Goal: Task Accomplishment & Management: Complete application form

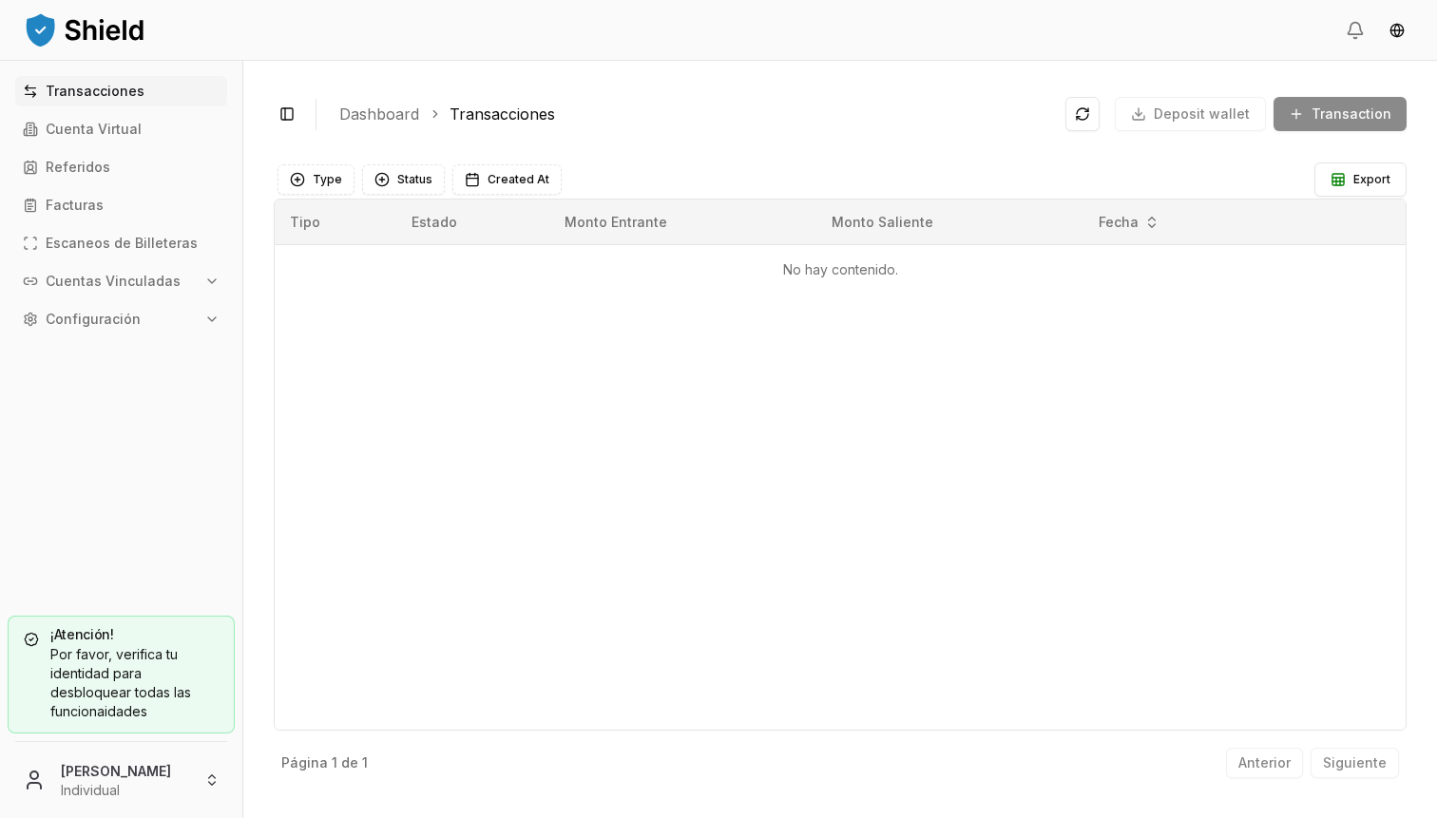
click at [140, 271] on button "Cuentas Vinculadas" at bounding box center [121, 281] width 212 height 30
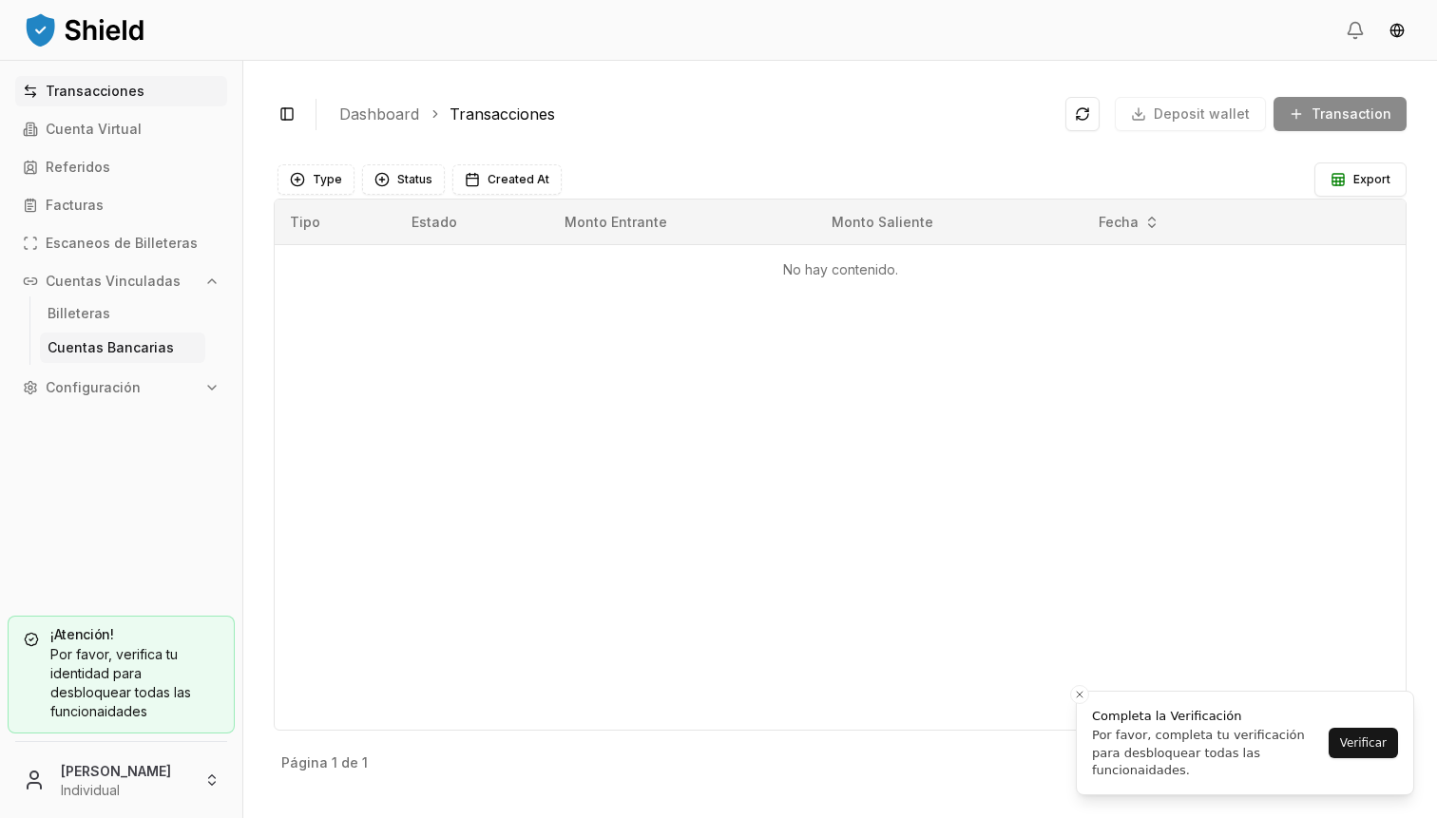
click at [171, 353] on link "Cuentas Bancarias" at bounding box center [122, 348] width 165 height 30
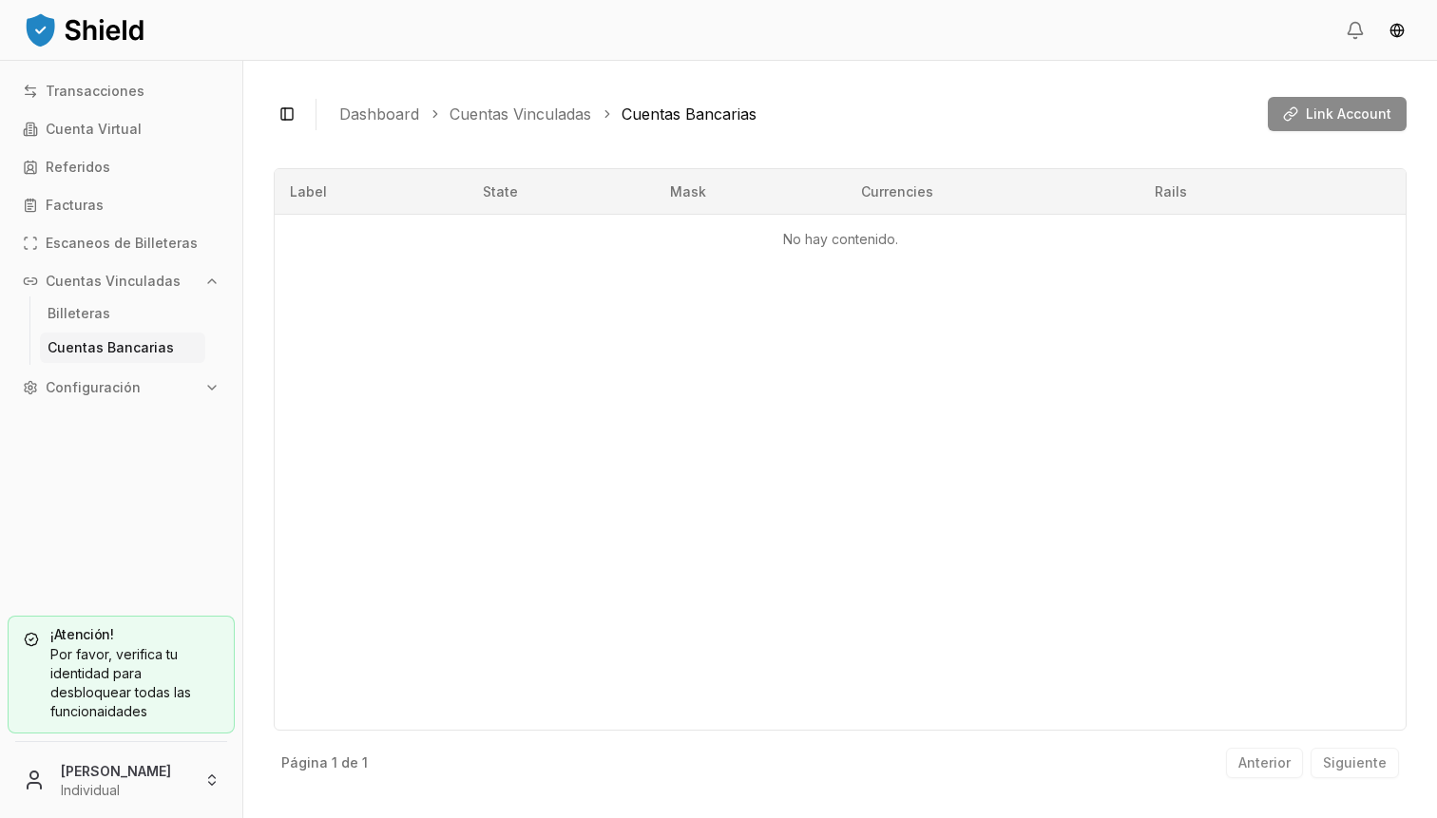
click at [1351, 105] on div "Link Account" at bounding box center [1337, 114] width 139 height 34
click at [93, 299] on link "Billeteras" at bounding box center [122, 313] width 165 height 30
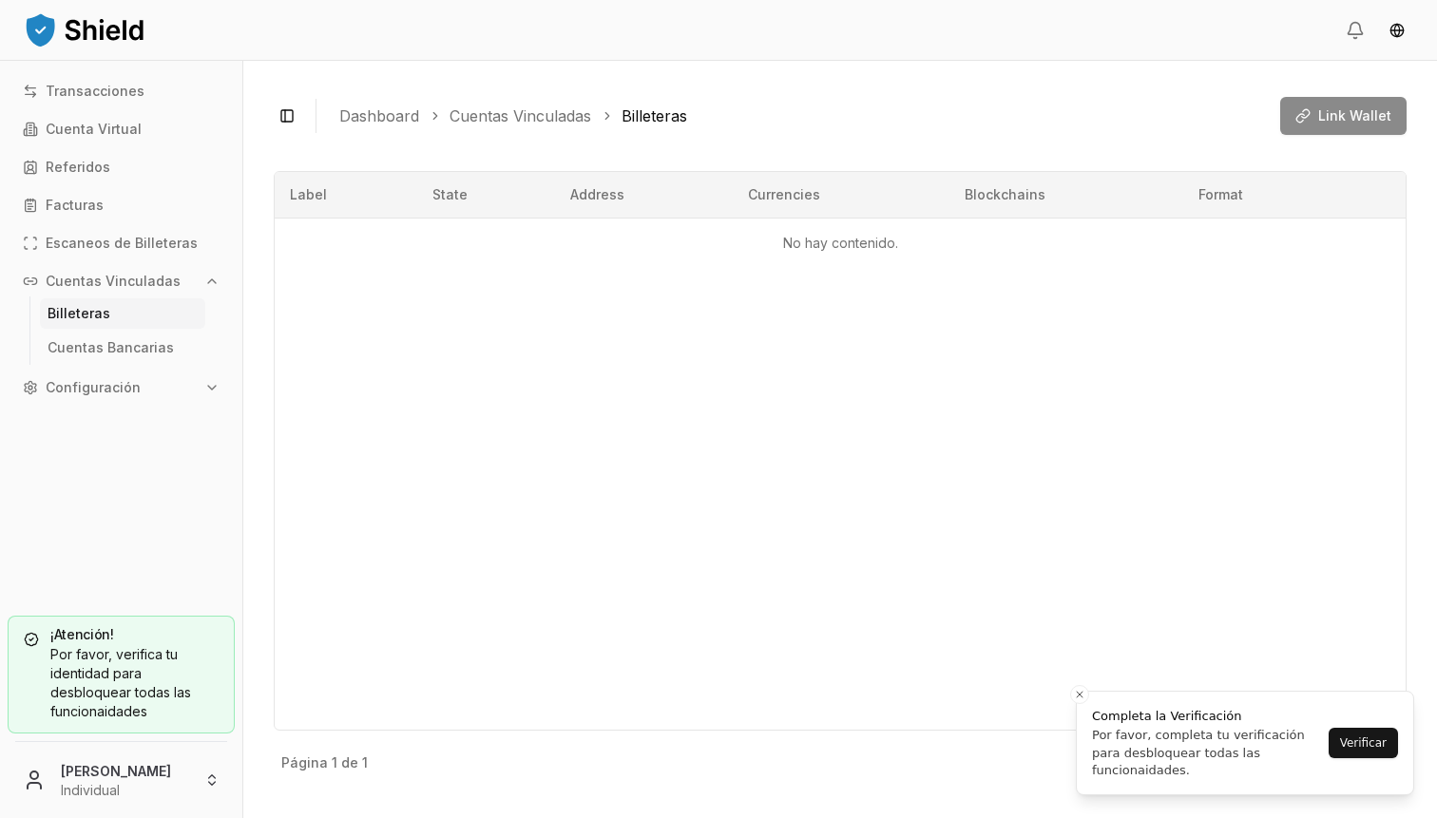
click at [1326, 116] on div "Link Wallet" at bounding box center [1343, 116] width 126 height 38
click at [130, 785] on html "Transacciones Cuenta Virtual Referidos Facturas Escaneos de Billeteras Cuentas …" at bounding box center [718, 409] width 1437 height 818
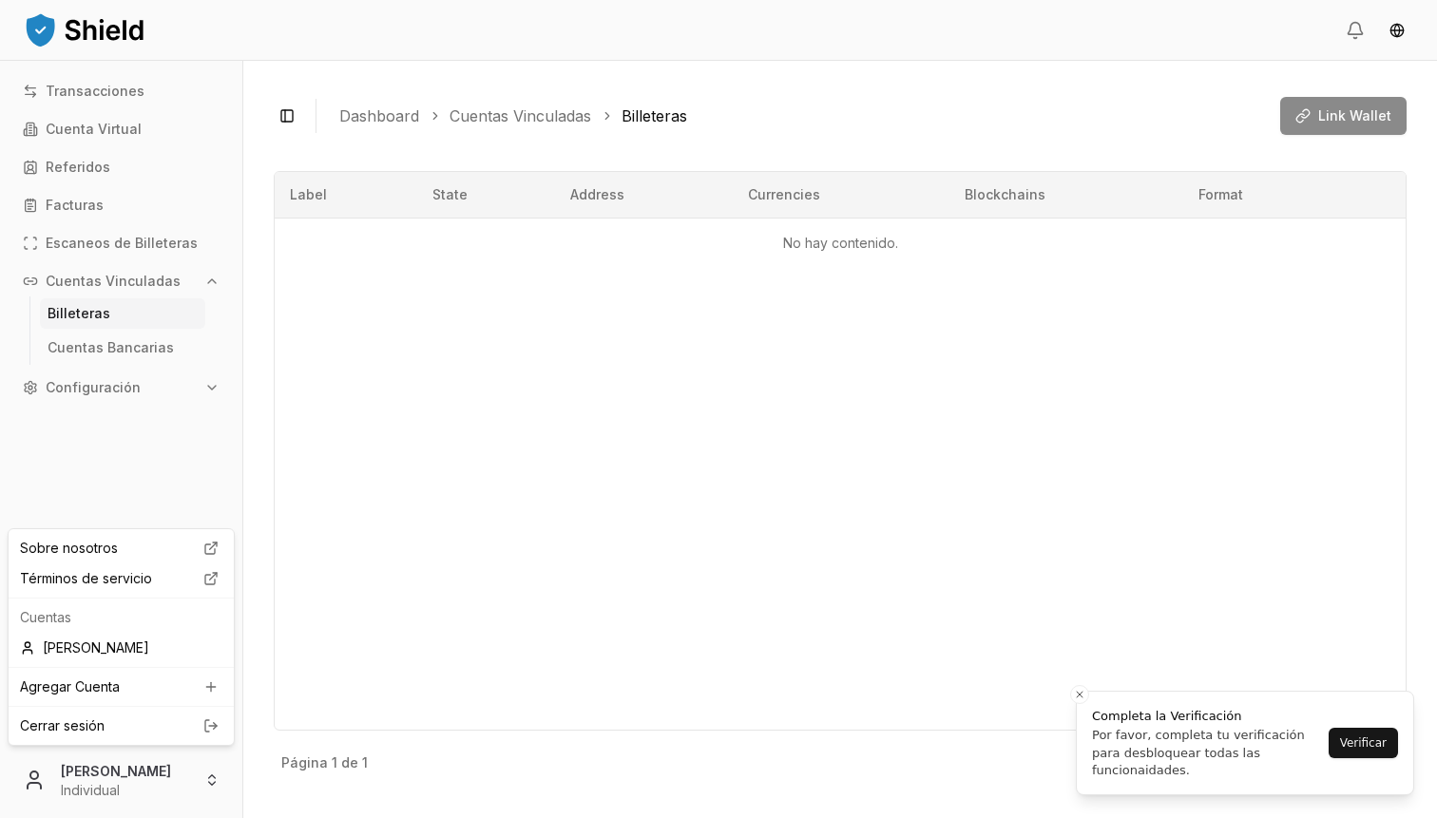
click at [91, 346] on html "Transacciones Cuenta Virtual Referidos Facturas Escaneos de Billeteras Cuentas …" at bounding box center [718, 409] width 1437 height 818
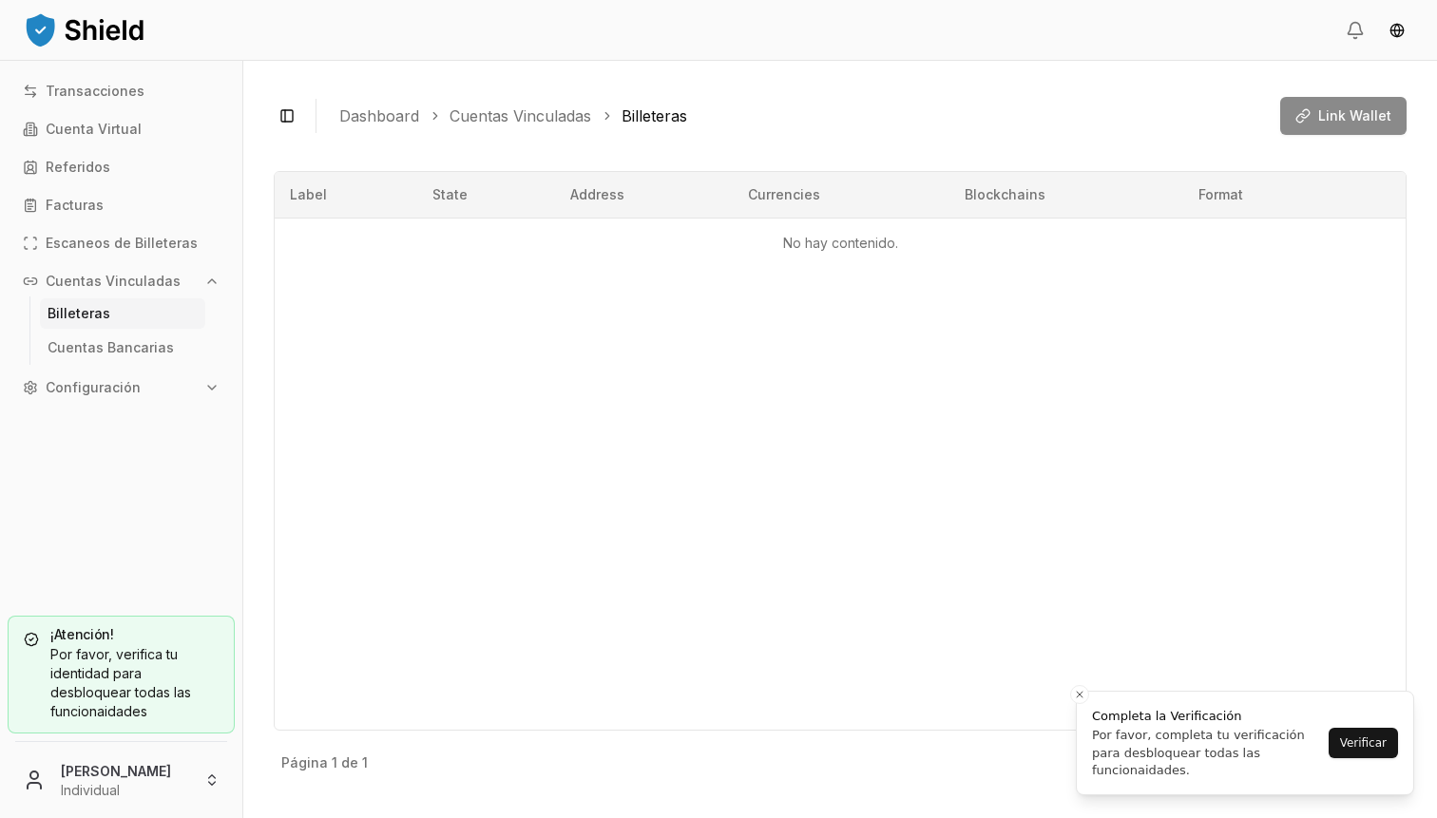
click at [91, 346] on p "Cuentas Bancarias" at bounding box center [111, 347] width 126 height 13
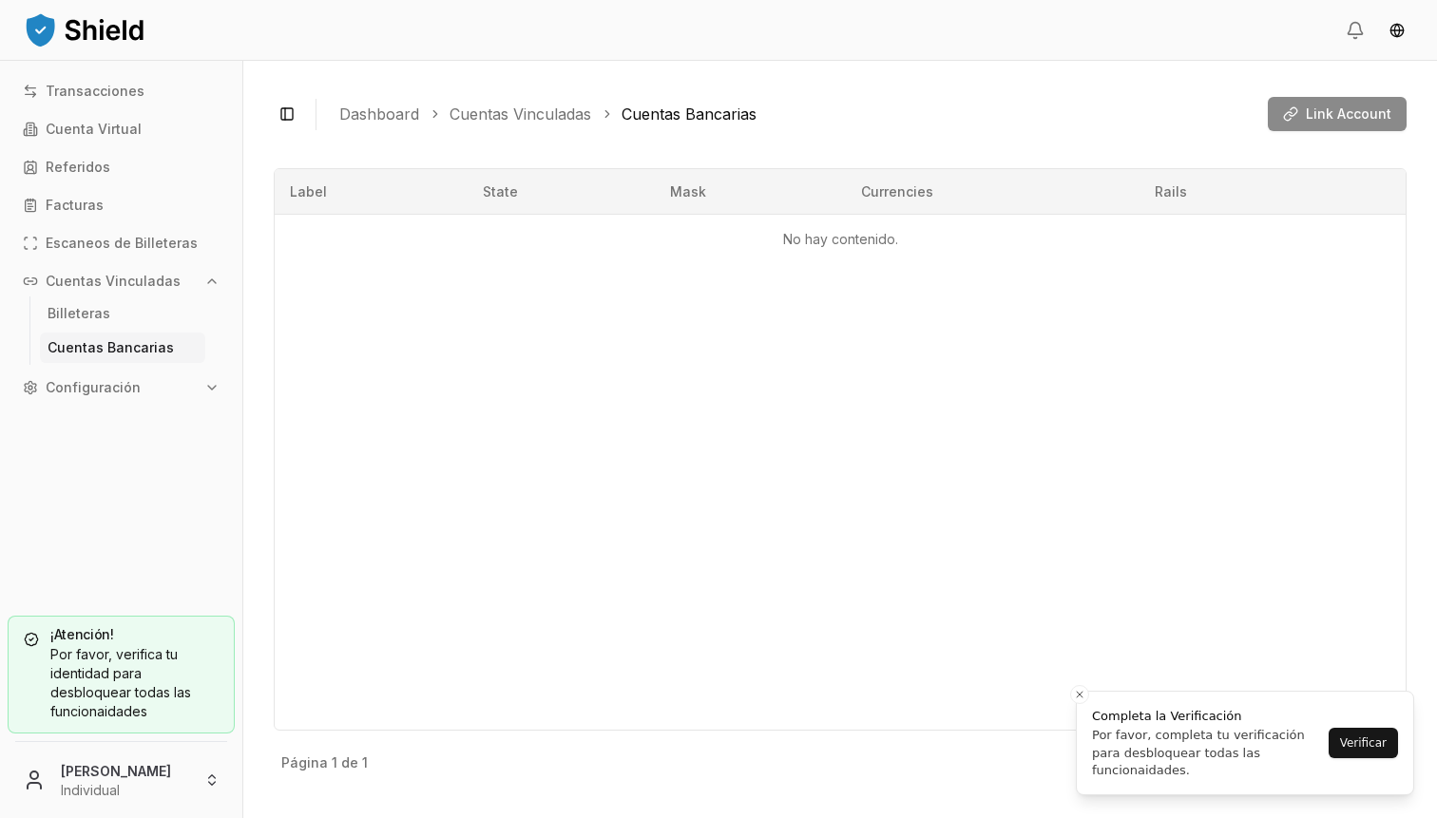
click at [1338, 113] on div "Link Account" at bounding box center [1337, 114] width 139 height 34
click at [1340, 112] on div "Link Account" at bounding box center [1337, 114] width 139 height 34
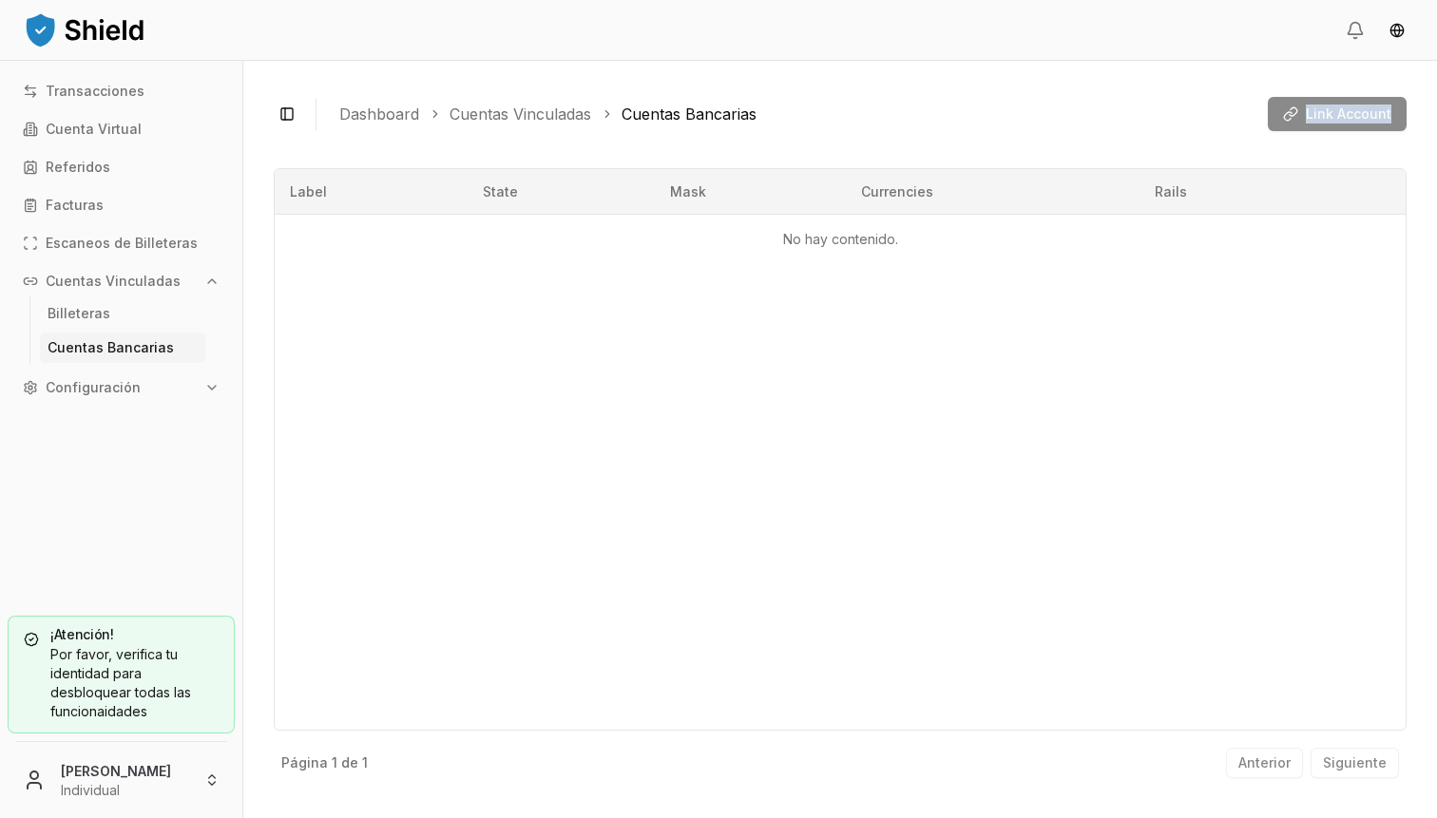
click at [1340, 112] on div "Link Account" at bounding box center [1337, 114] width 139 height 34
click at [1307, 123] on div "Link Account" at bounding box center [1337, 114] width 139 height 34
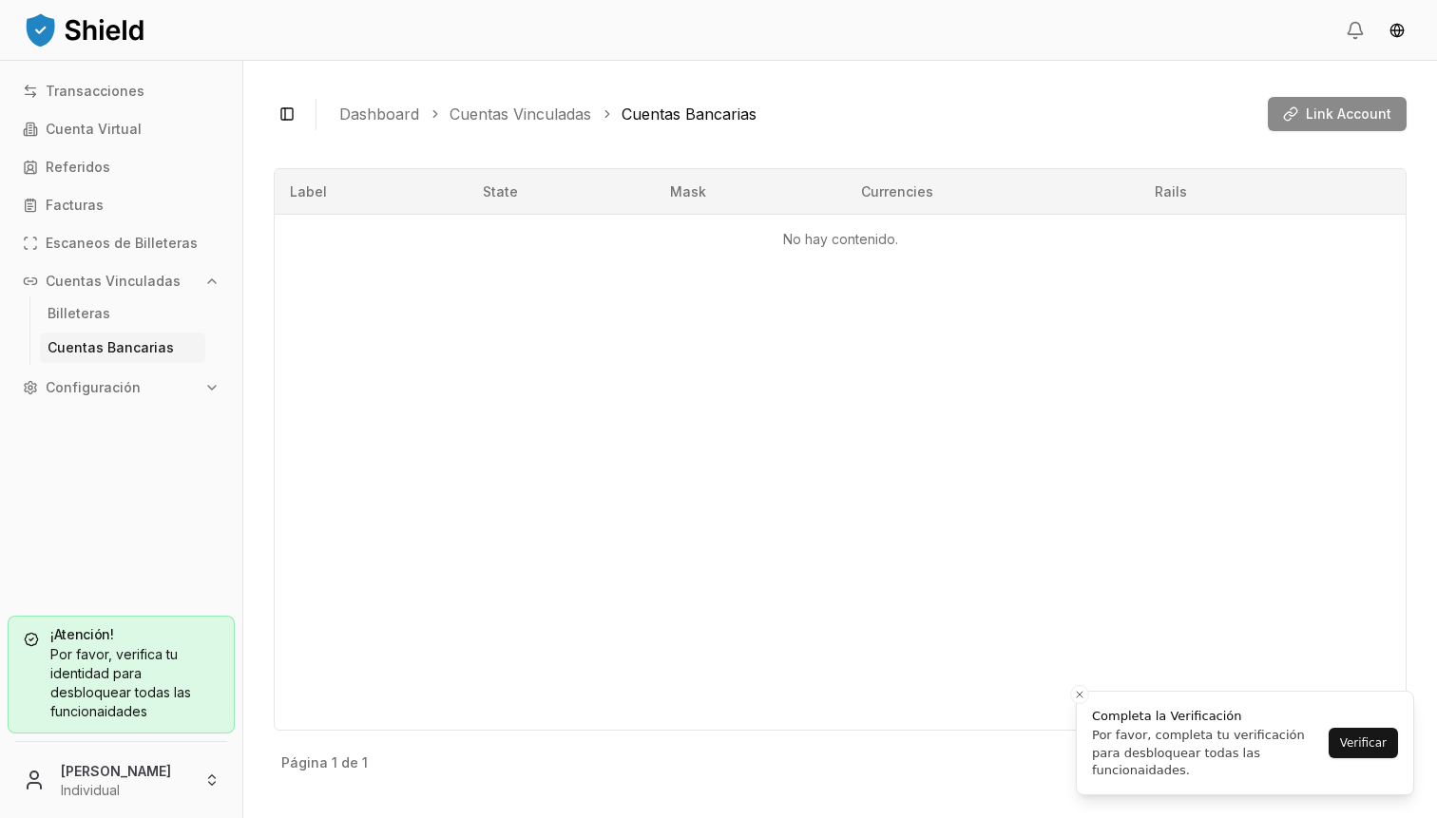
click at [50, 722] on div "¡Atención! Por favor, verifica tu identidad para desbloquear todas las funciona…" at bounding box center [121, 675] width 227 height 118
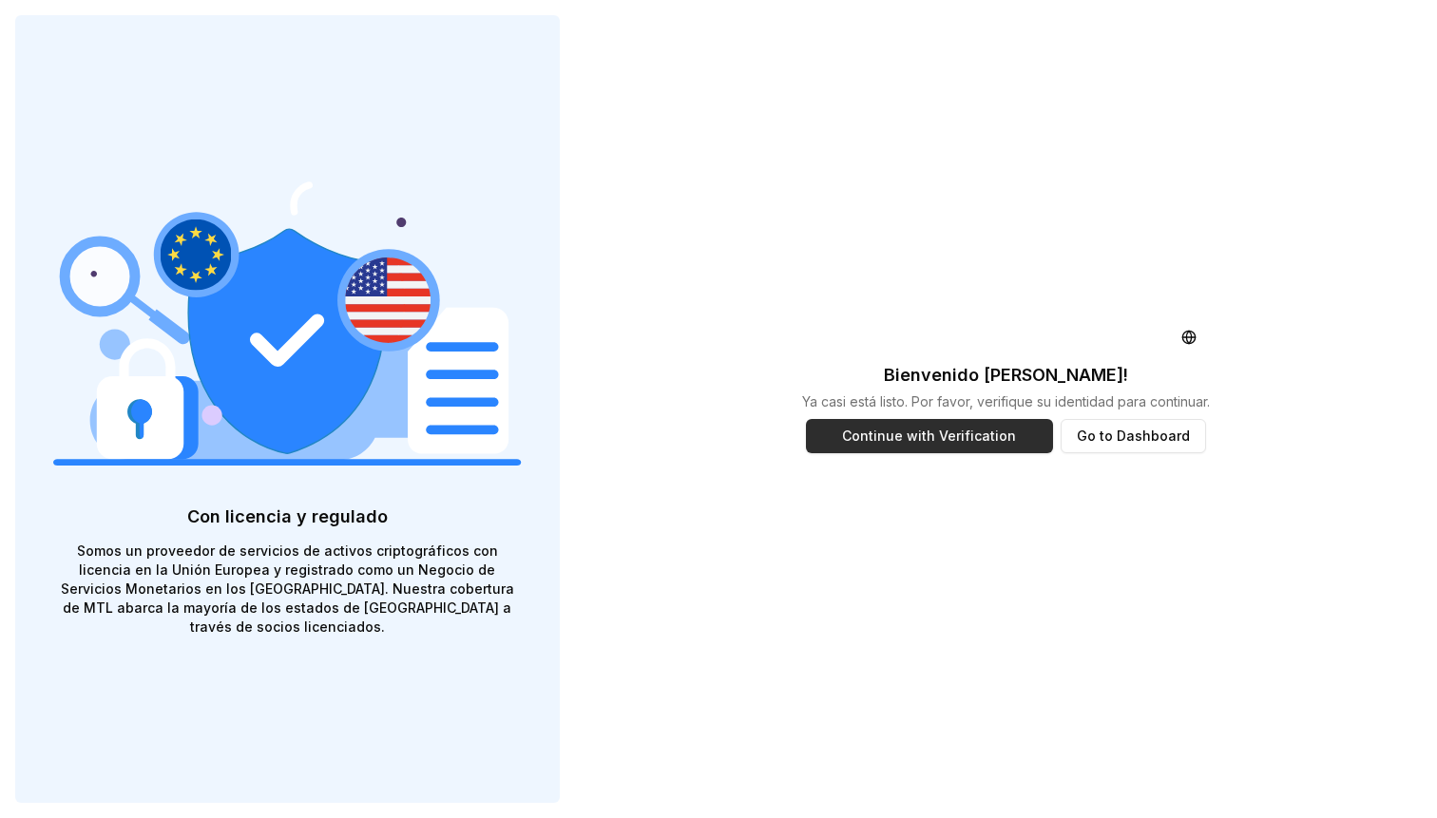
click at [866, 447] on button "Continue with Verification" at bounding box center [930, 436] width 248 height 34
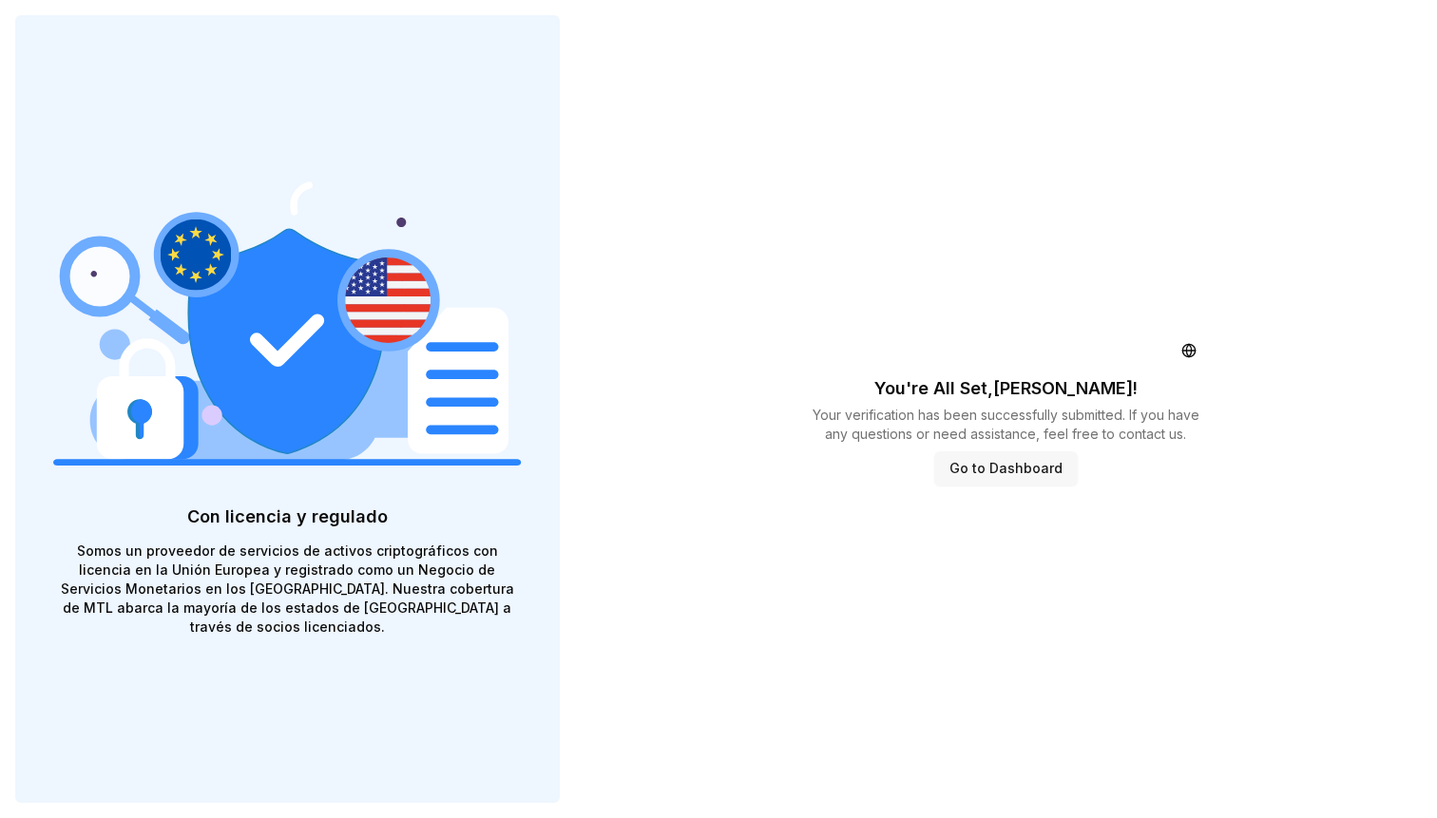
click at [993, 472] on button "Go to Dashboard" at bounding box center [1006, 469] width 144 height 34
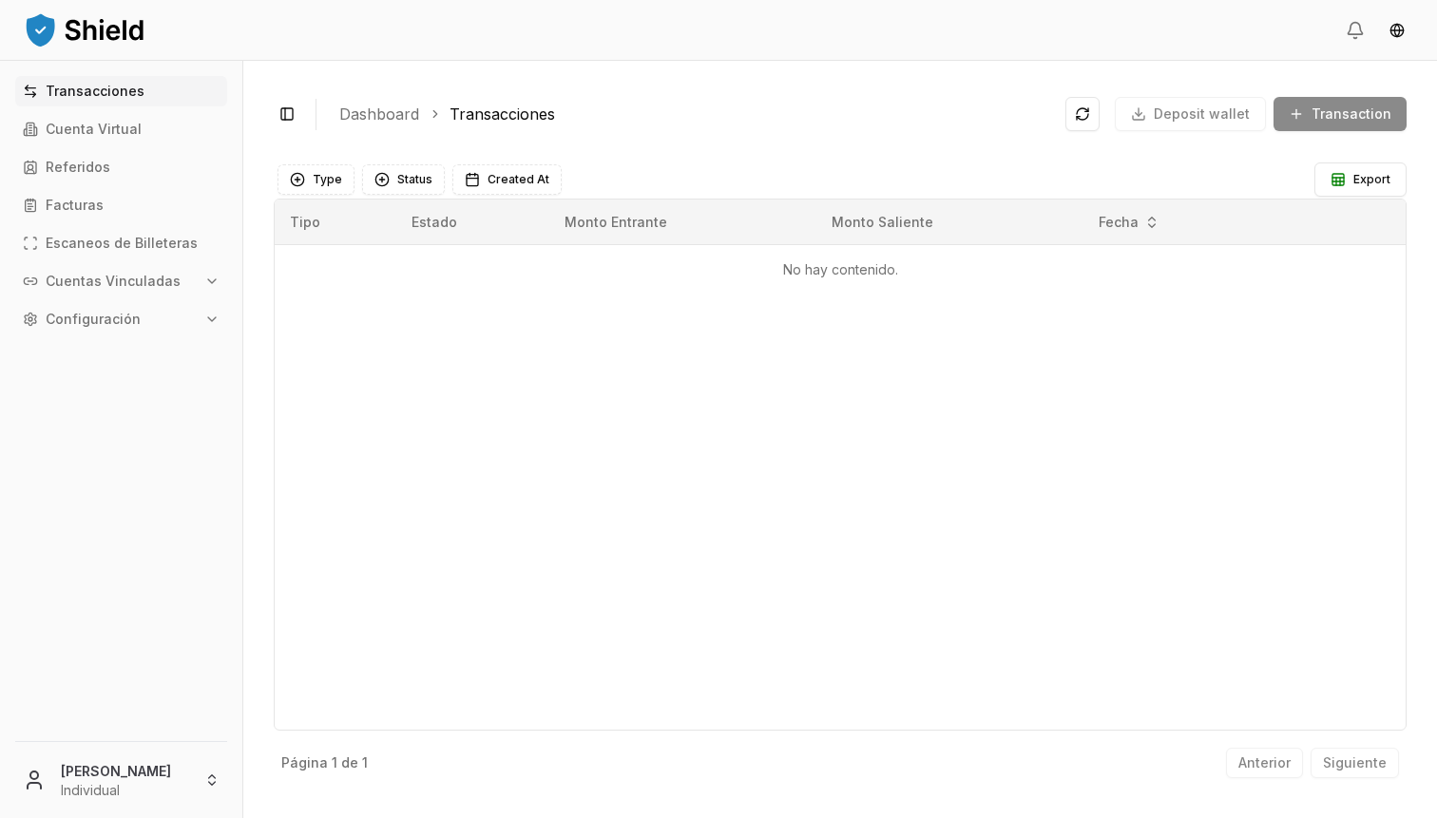
click at [170, 283] on p "Cuentas Vinculadas" at bounding box center [113, 281] width 135 height 13
click at [160, 350] on p "Cuentas Bancarias" at bounding box center [111, 347] width 126 height 13
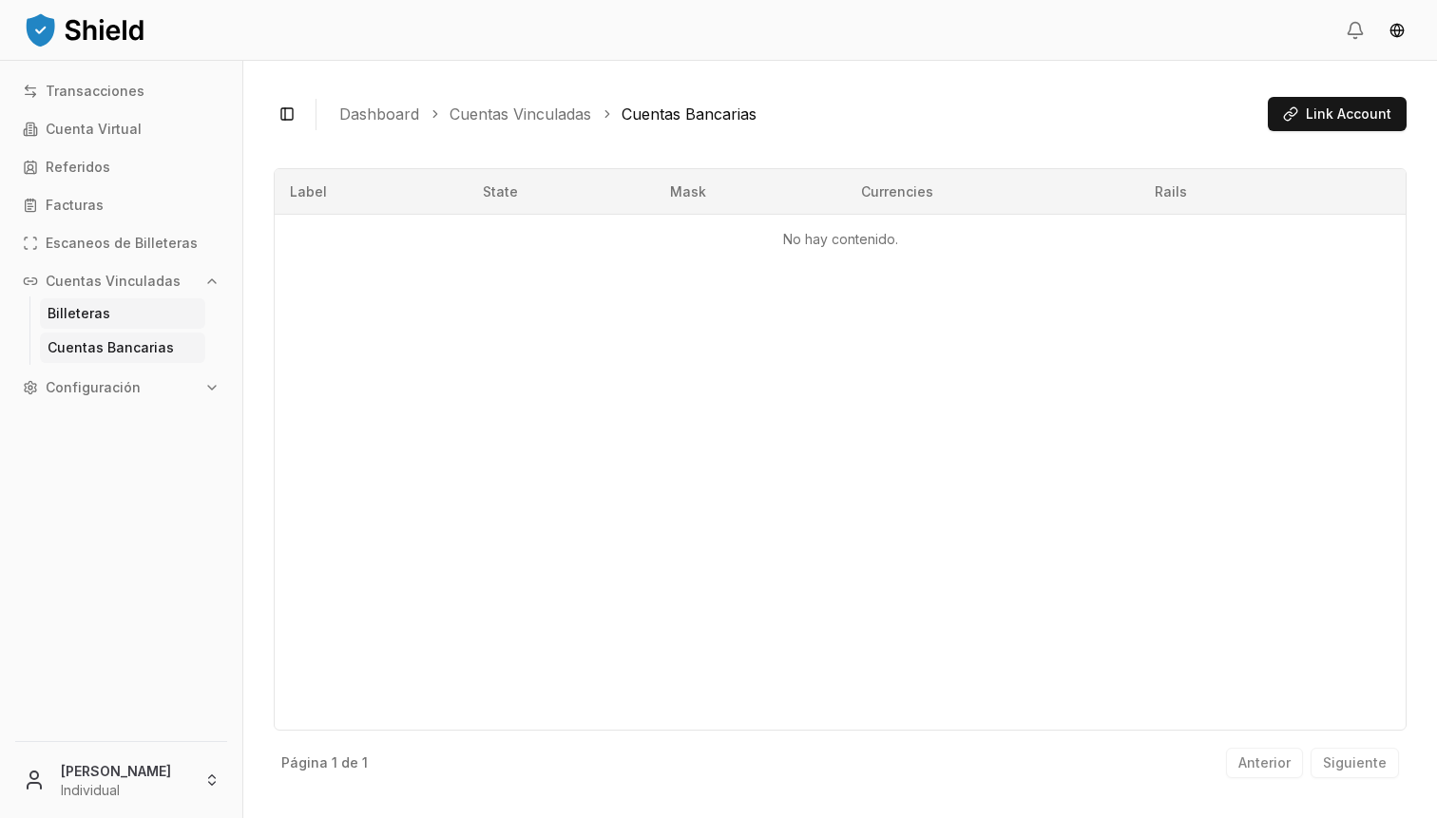
click at [119, 318] on link "Billeteras" at bounding box center [122, 313] width 165 height 30
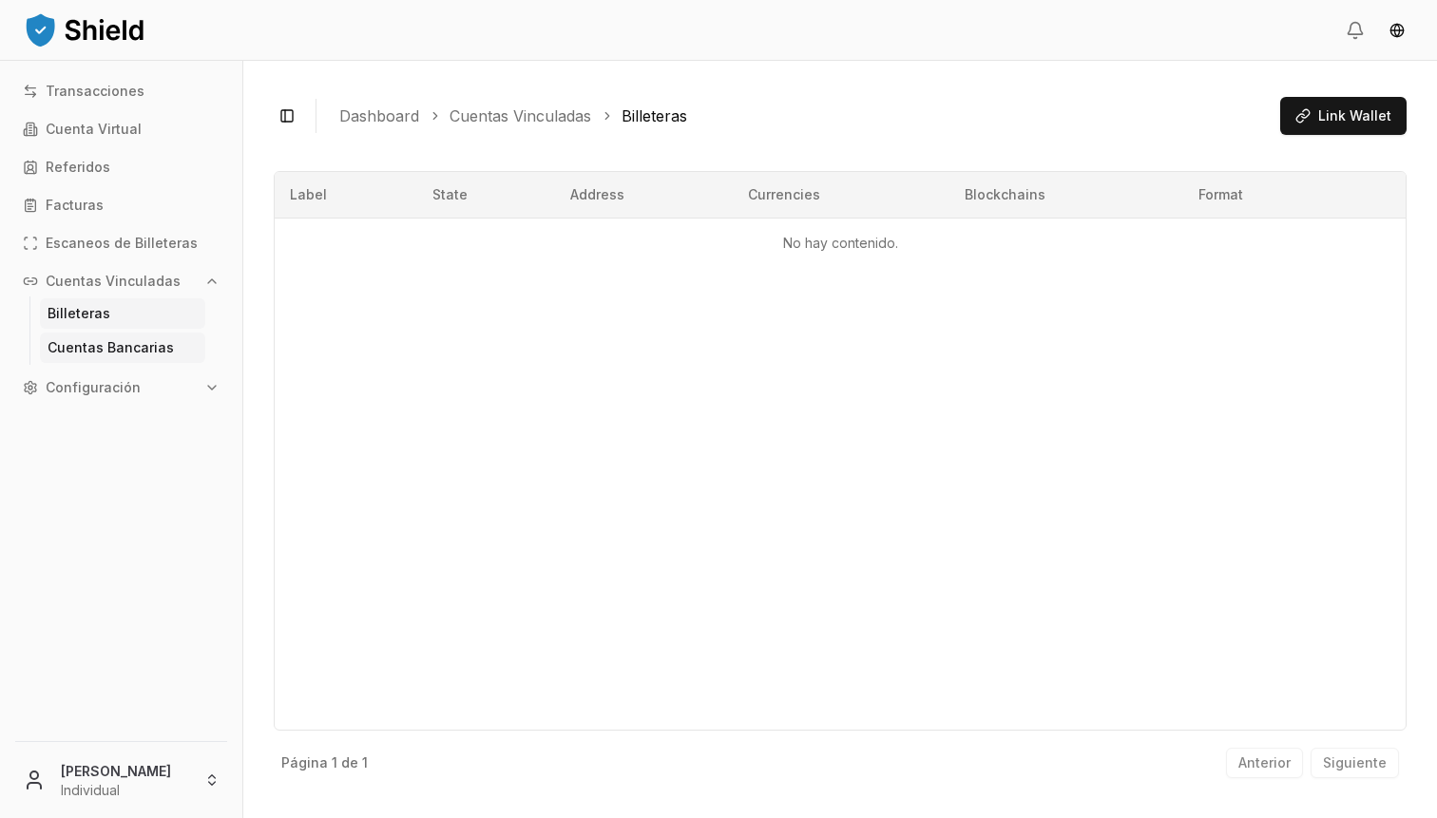
click at [133, 344] on p "Cuentas Bancarias" at bounding box center [111, 347] width 126 height 13
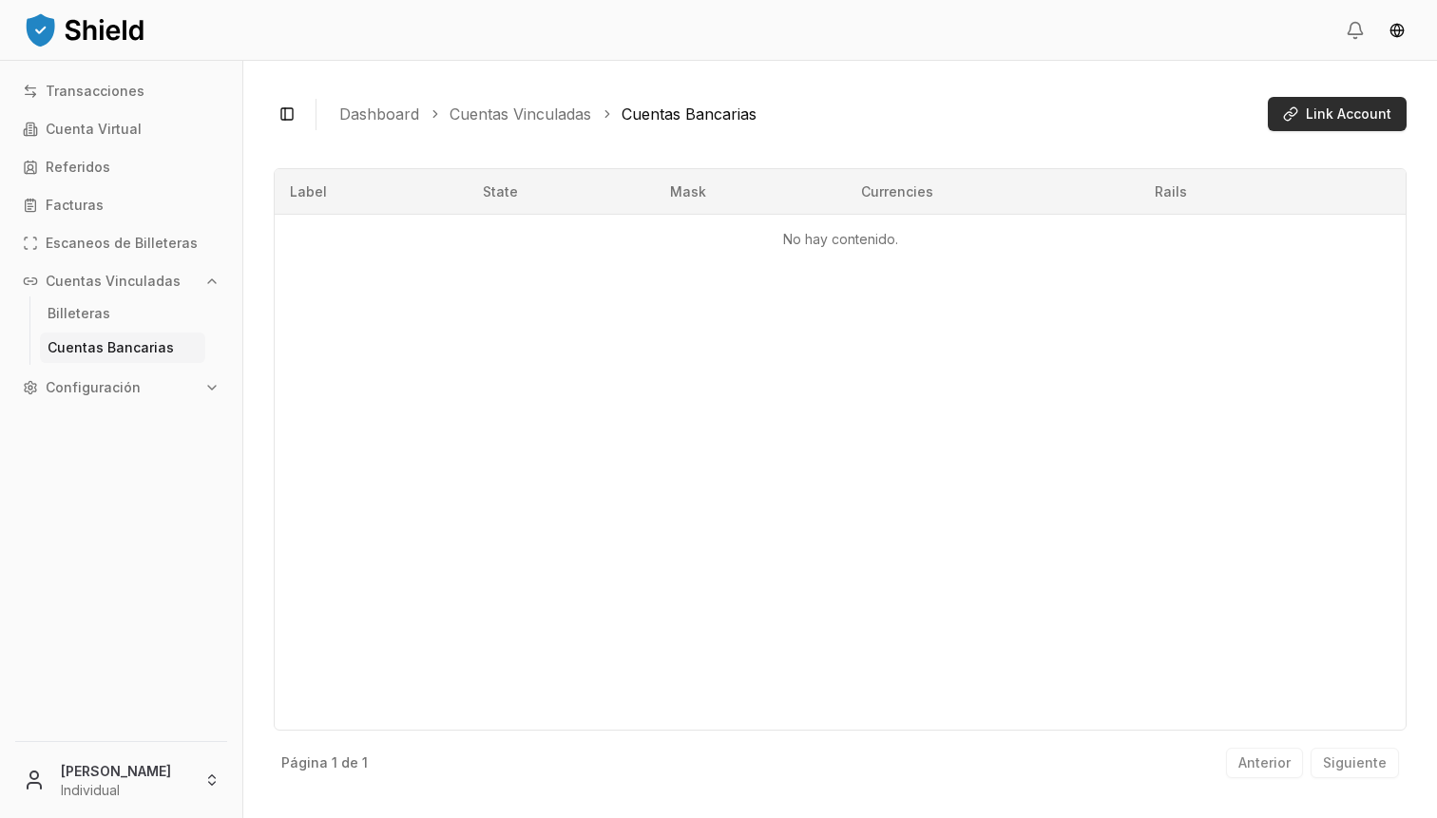
click at [1343, 110] on span "Link Account" at bounding box center [1349, 114] width 86 height 19
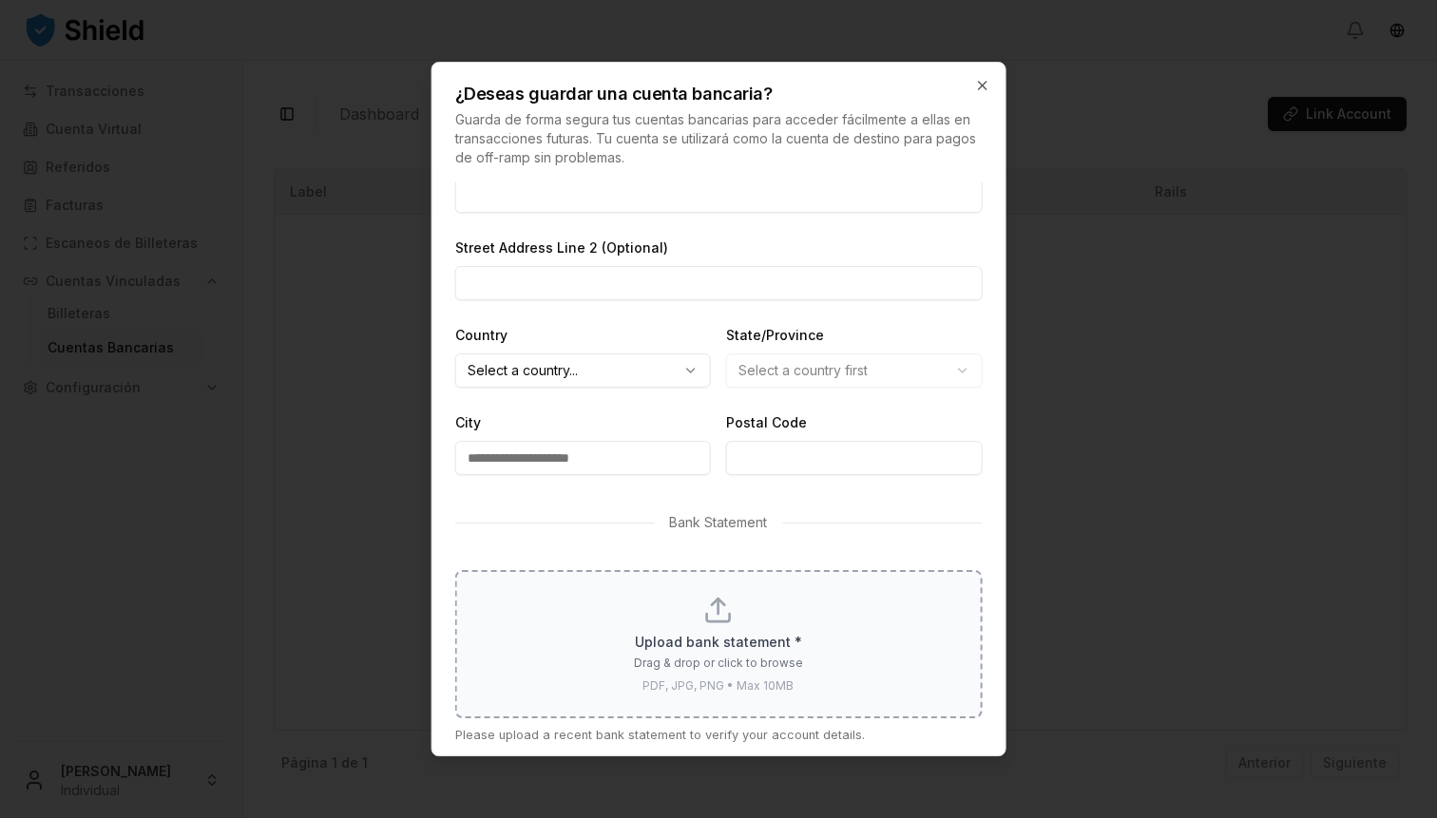
scroll to position [540, 0]
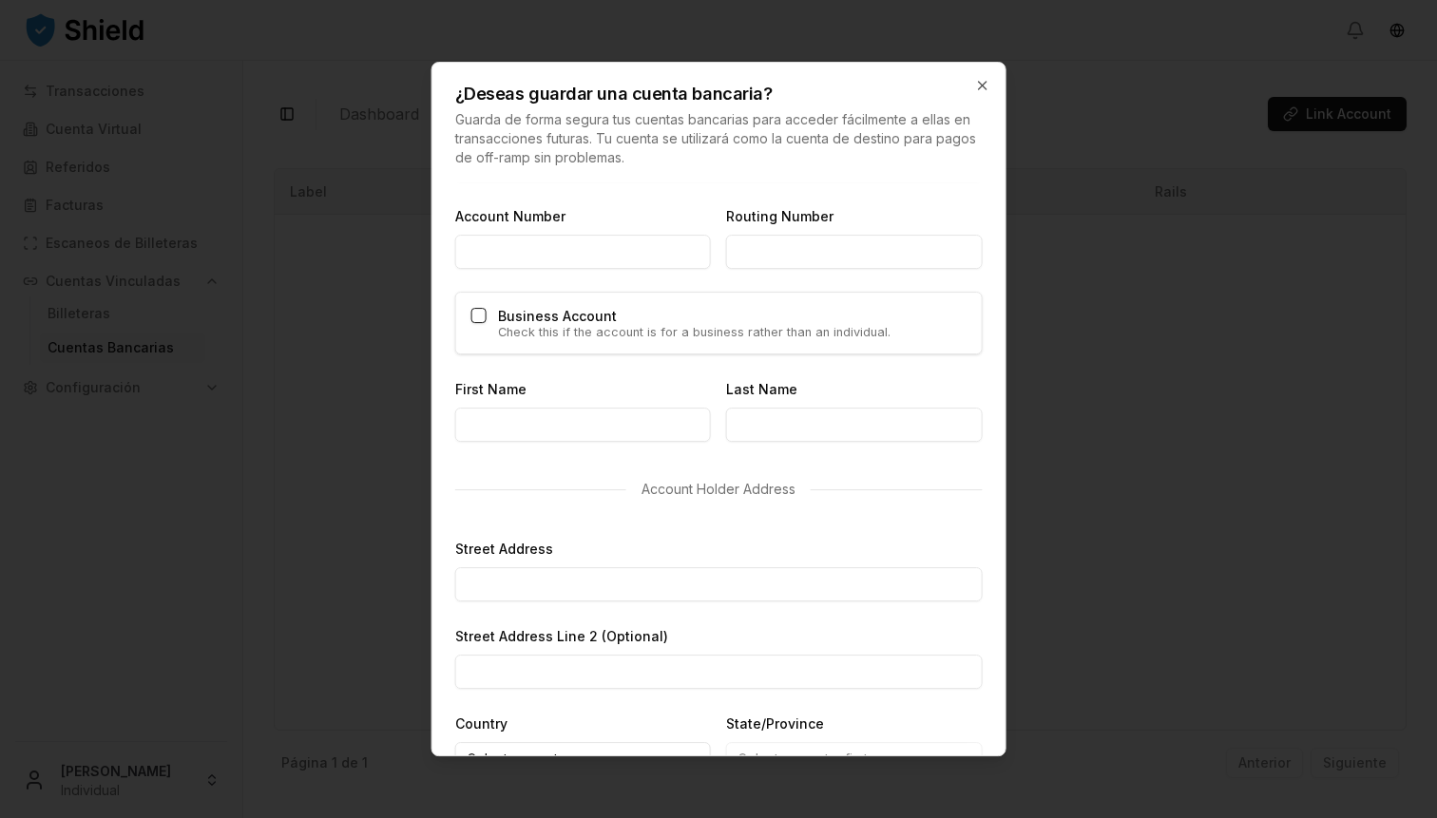
click at [670, 323] on div "Business Account Check this if the account is for a business rather than an ind…" at bounding box center [694, 323] width 393 height 31
click at [650, 260] on input "Account Number" at bounding box center [583, 252] width 256 height 34
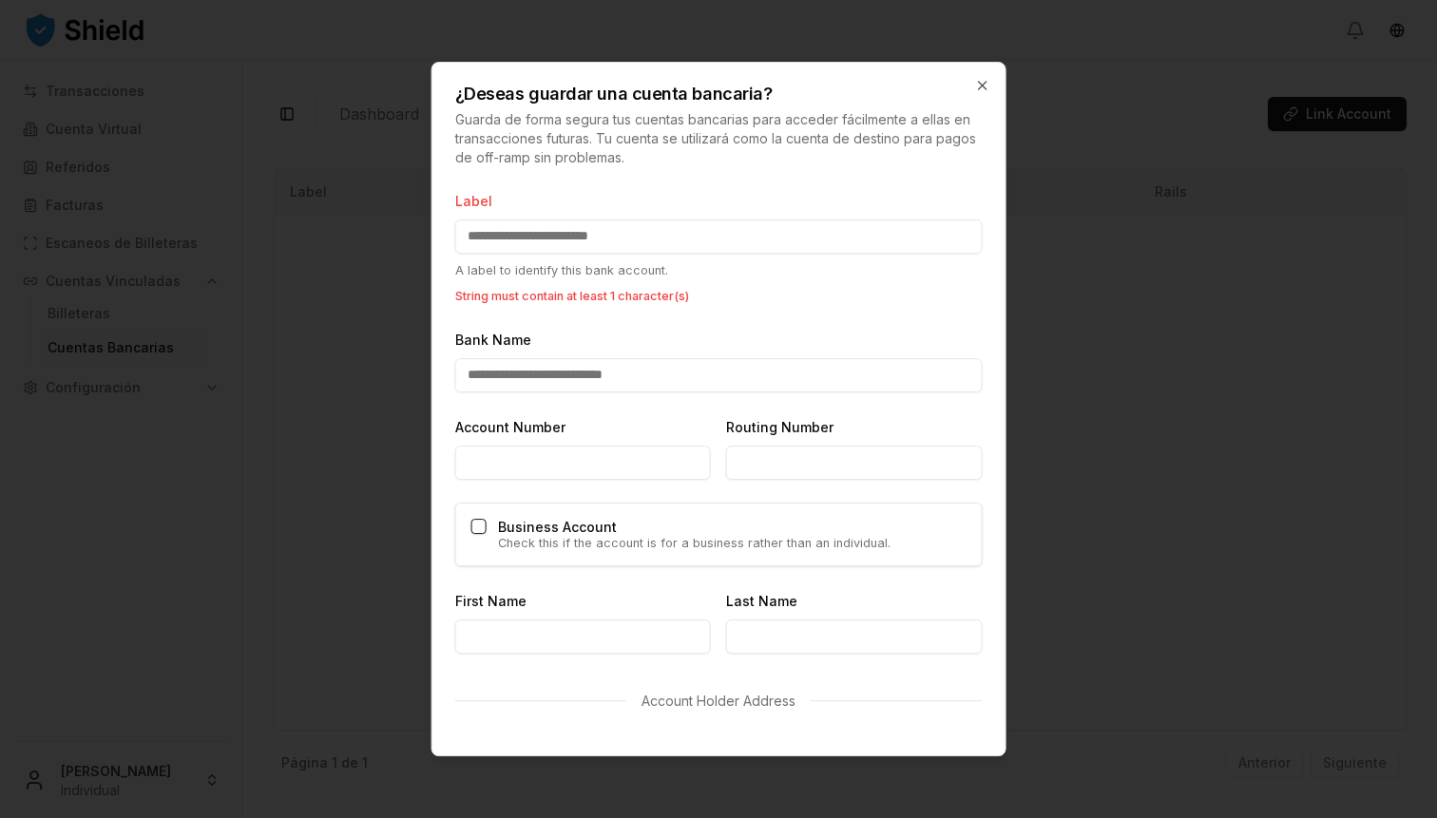
scroll to position [0, 0]
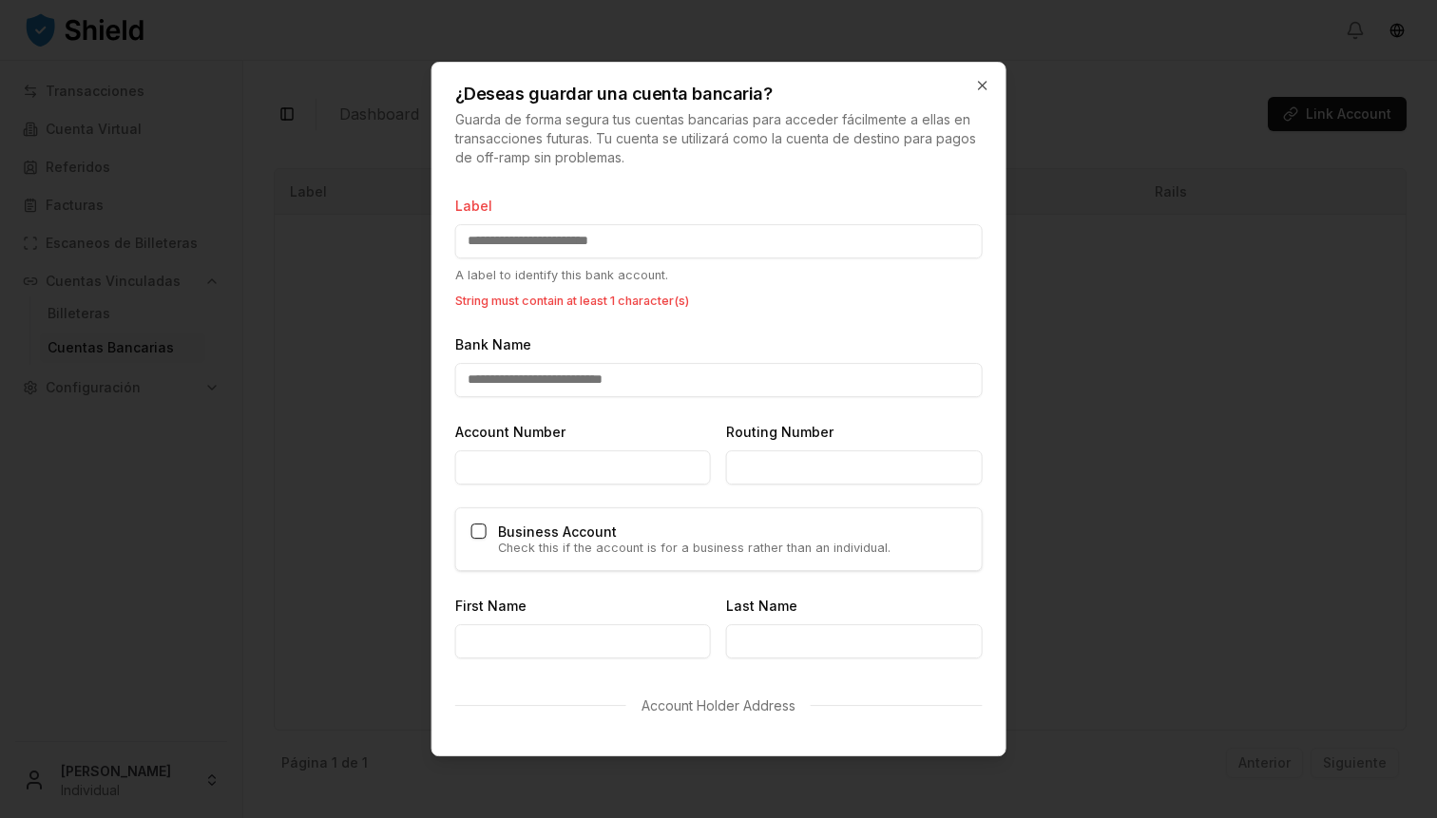
click at [686, 238] on input "Label" at bounding box center [719, 241] width 528 height 34
click at [741, 236] on input "Label" at bounding box center [719, 241] width 528 height 34
